Goal: Task Accomplishment & Management: Complete application form

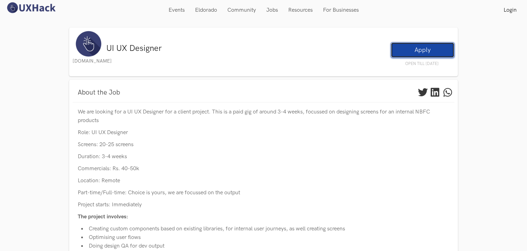
click at [421, 52] on link "Apply" at bounding box center [423, 49] width 64 height 15
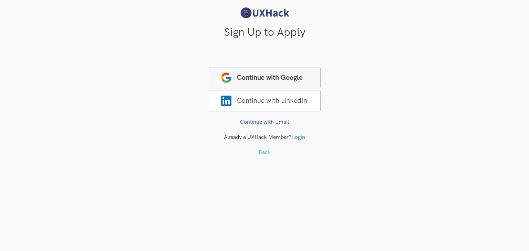
click at [271, 75] on span "Continue with Google" at bounding box center [265, 77] width 112 height 21
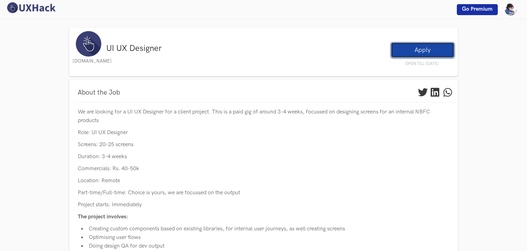
click at [417, 45] on link "Apply" at bounding box center [423, 49] width 64 height 15
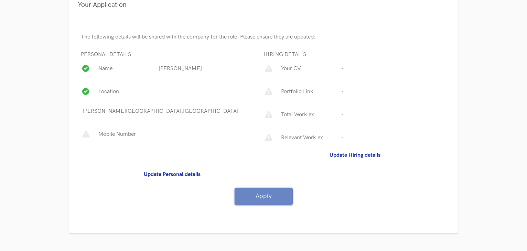
scroll to position [117, 0]
click at [125, 91] on p "Location" at bounding box center [127, 91] width 60 height 9
click at [160, 94] on div "Location Mohammed Bin Zayed City,United Arab Emirates" at bounding box center [172, 103] width 183 height 43
click at [165, 65] on p "Benshiya Banu" at bounding box center [179, 68] width 45 height 9
click at [165, 132] on div "Mobile Number -" at bounding box center [172, 136] width 183 height 23
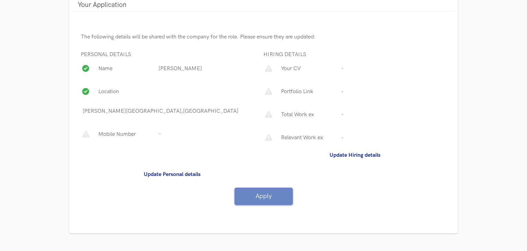
click at [161, 133] on div "Mobile Number -" at bounding box center [172, 136] width 183 height 23
click at [167, 171] on b "Update Personal details" at bounding box center [172, 174] width 57 height 7
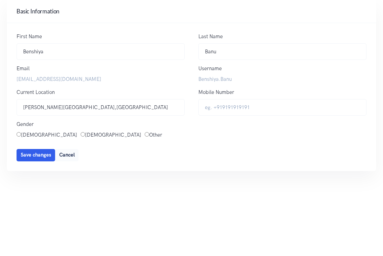
click at [19, 133] on input "[DEMOGRAPHIC_DATA]" at bounding box center [19, 134] width 4 height 4
radio input "true"
